Goal: Find contact information: Find contact information

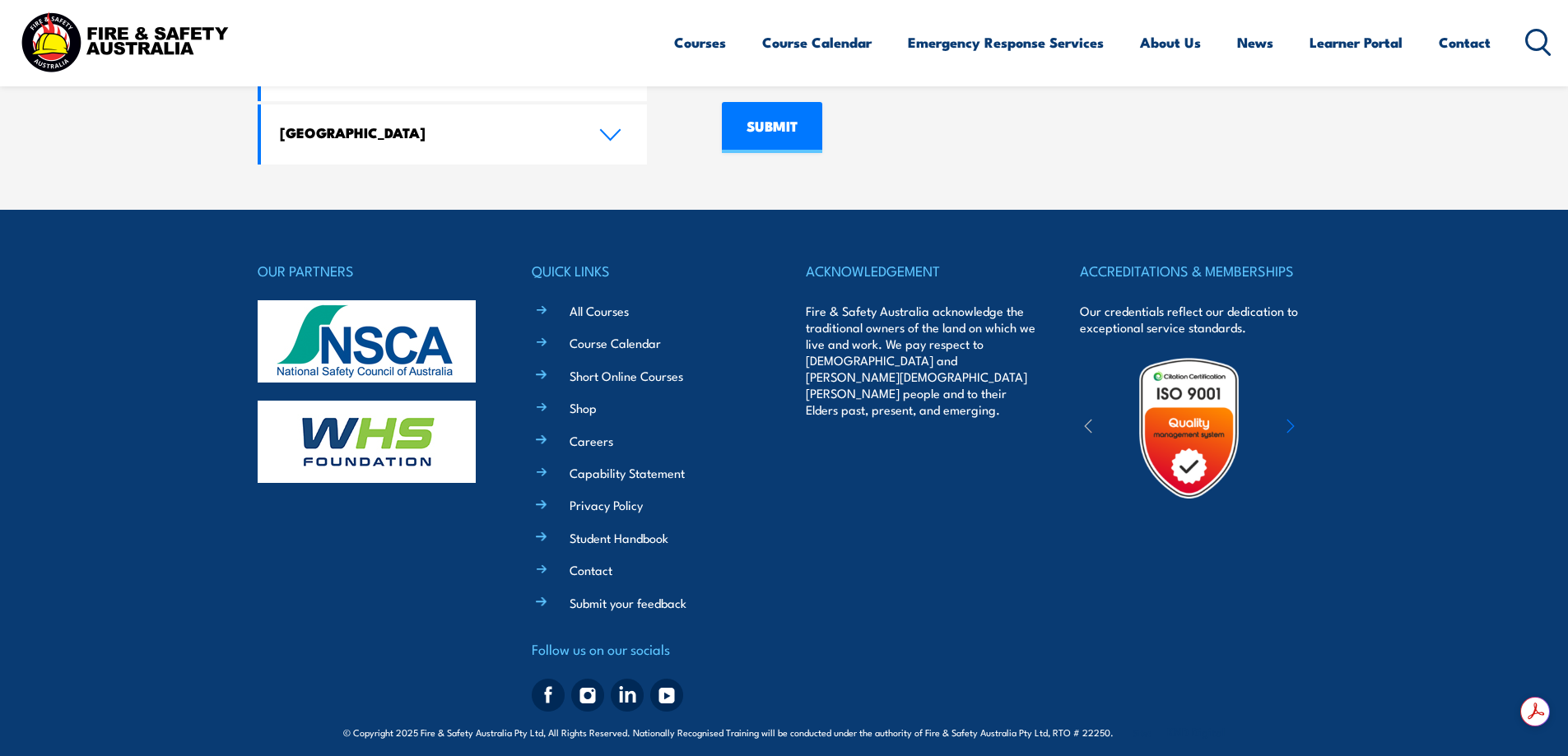
click at [556, 560] on li "Contact" at bounding box center [659, 569] width 207 height 19
click at [587, 563] on link "Contact" at bounding box center [591, 570] width 43 height 17
